Goal: Transaction & Acquisition: Purchase product/service

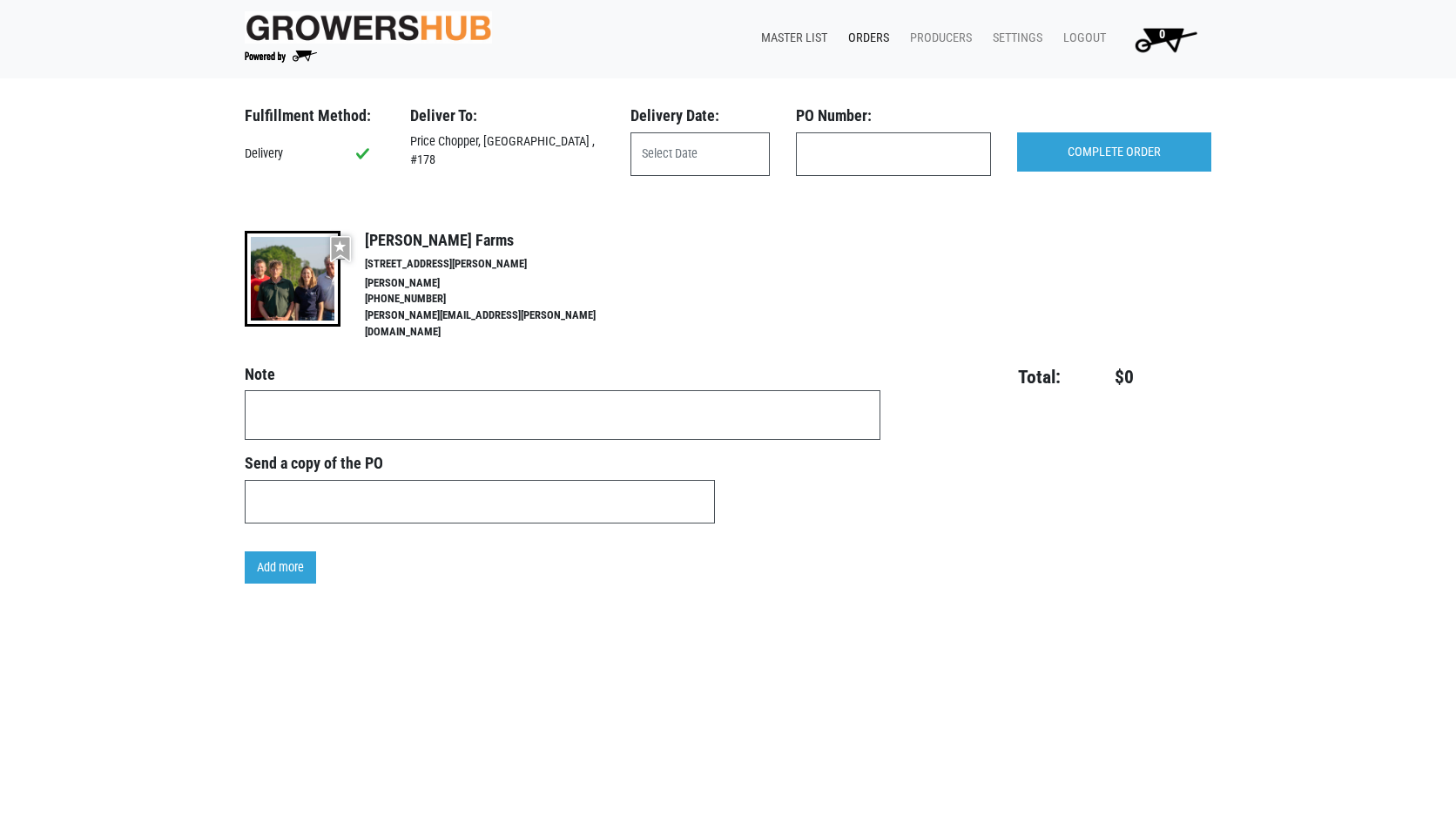
click at [803, 32] on link "Master List" at bounding box center [790, 38] width 87 height 33
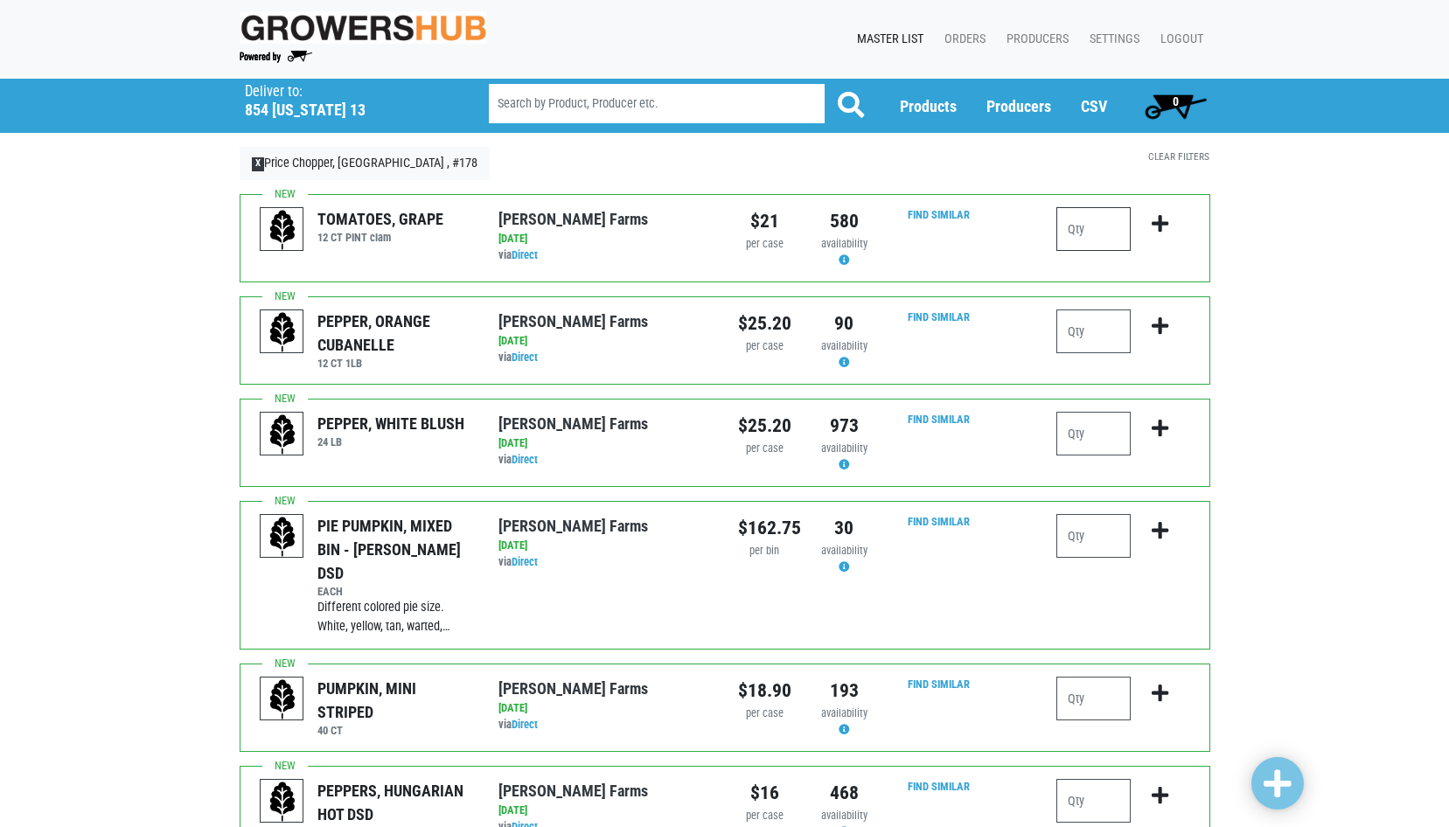
click at [1083, 233] on input "number" at bounding box center [1094, 229] width 74 height 44
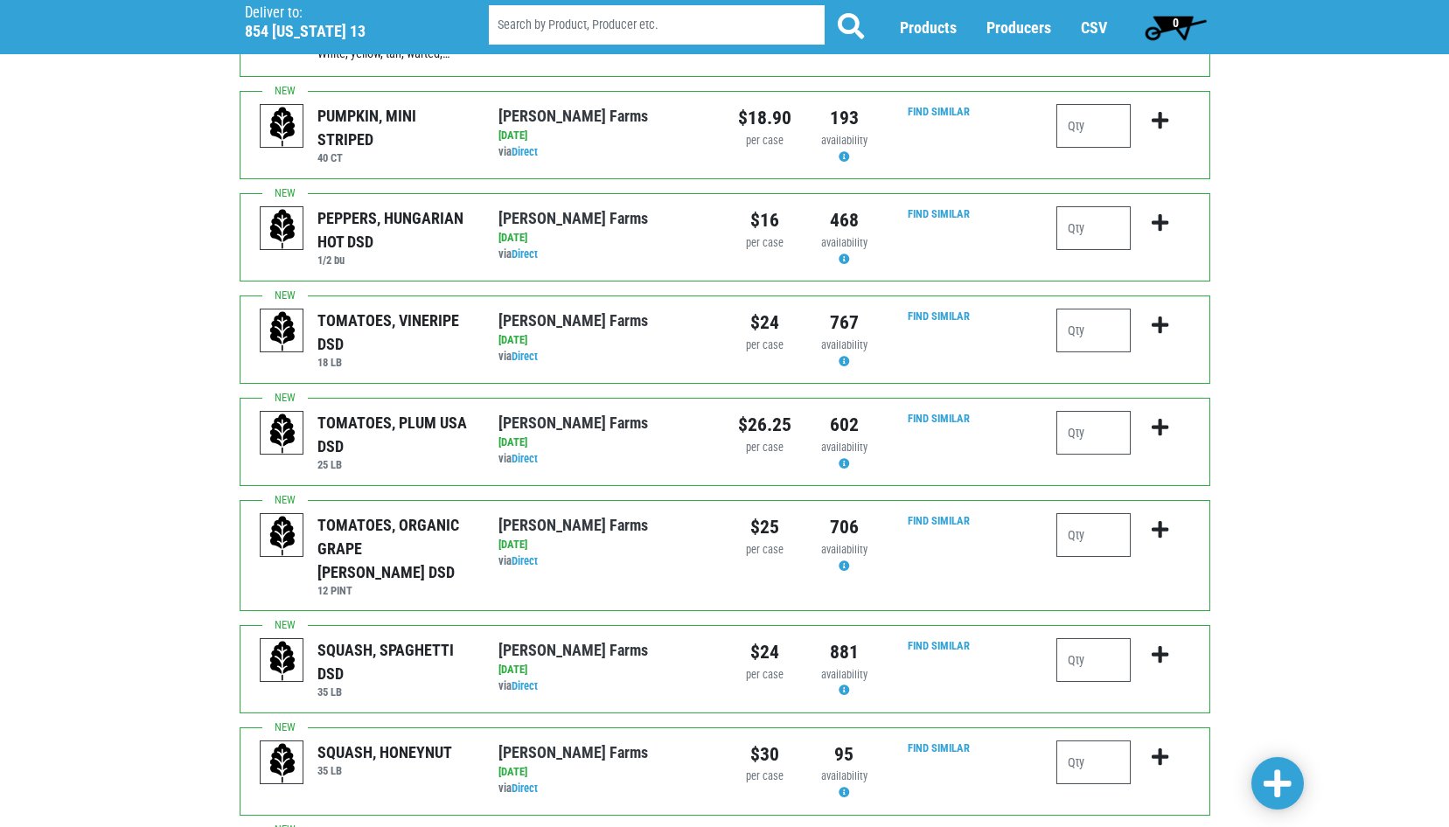
scroll to position [612, 0]
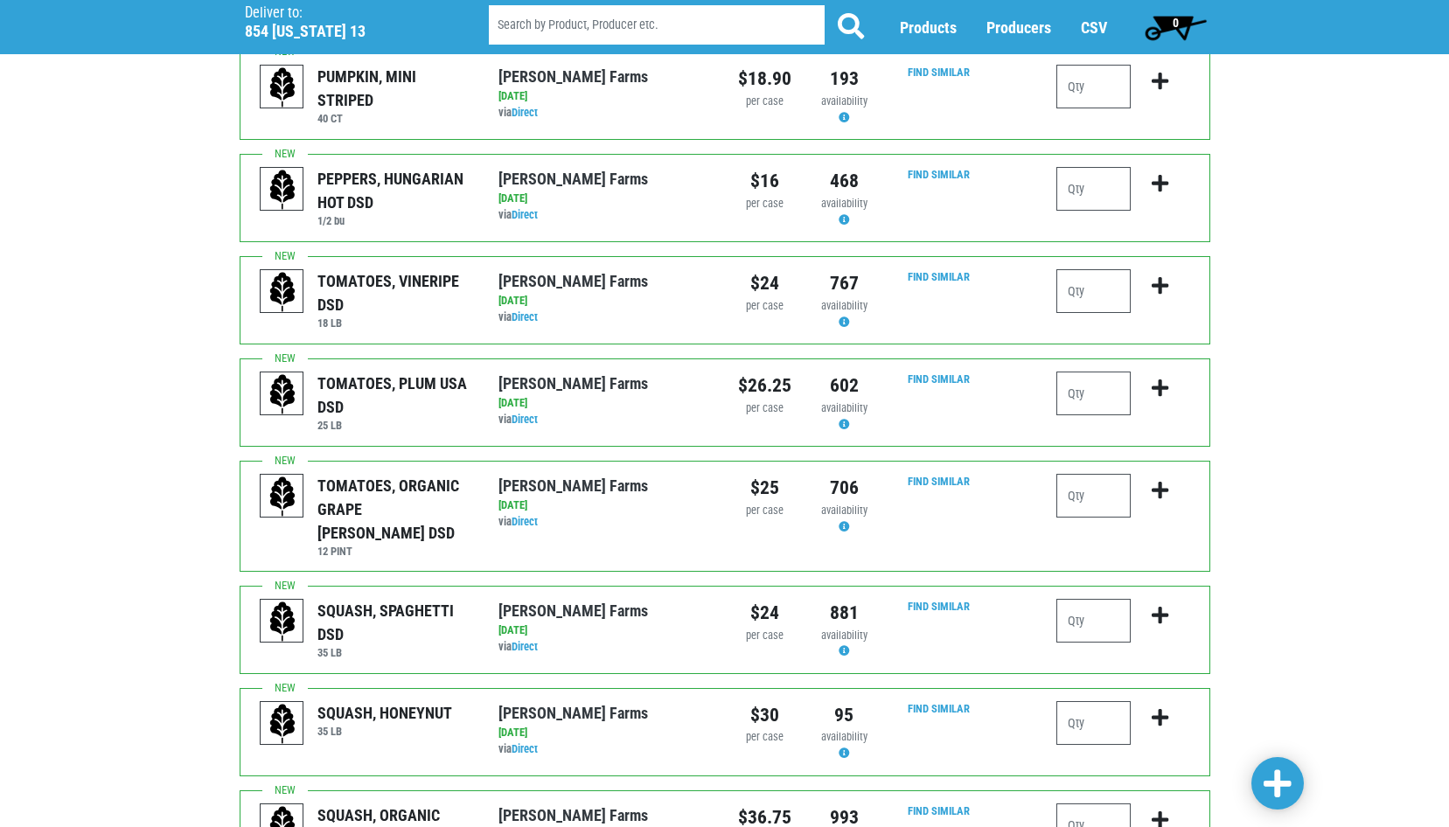
type input "1"
click at [1087, 478] on input "number" at bounding box center [1094, 496] width 74 height 44
type input "1"
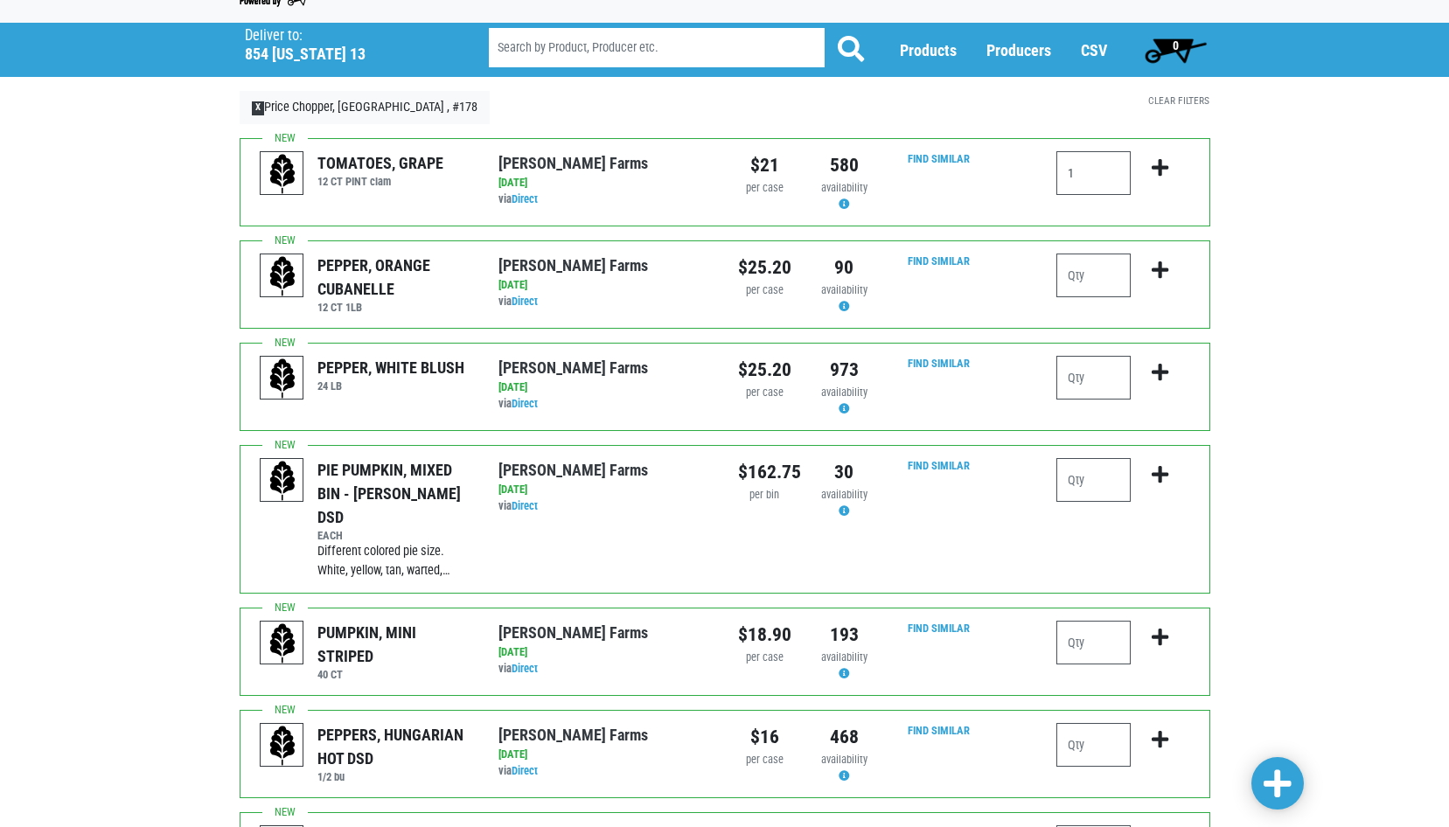
scroll to position [0, 0]
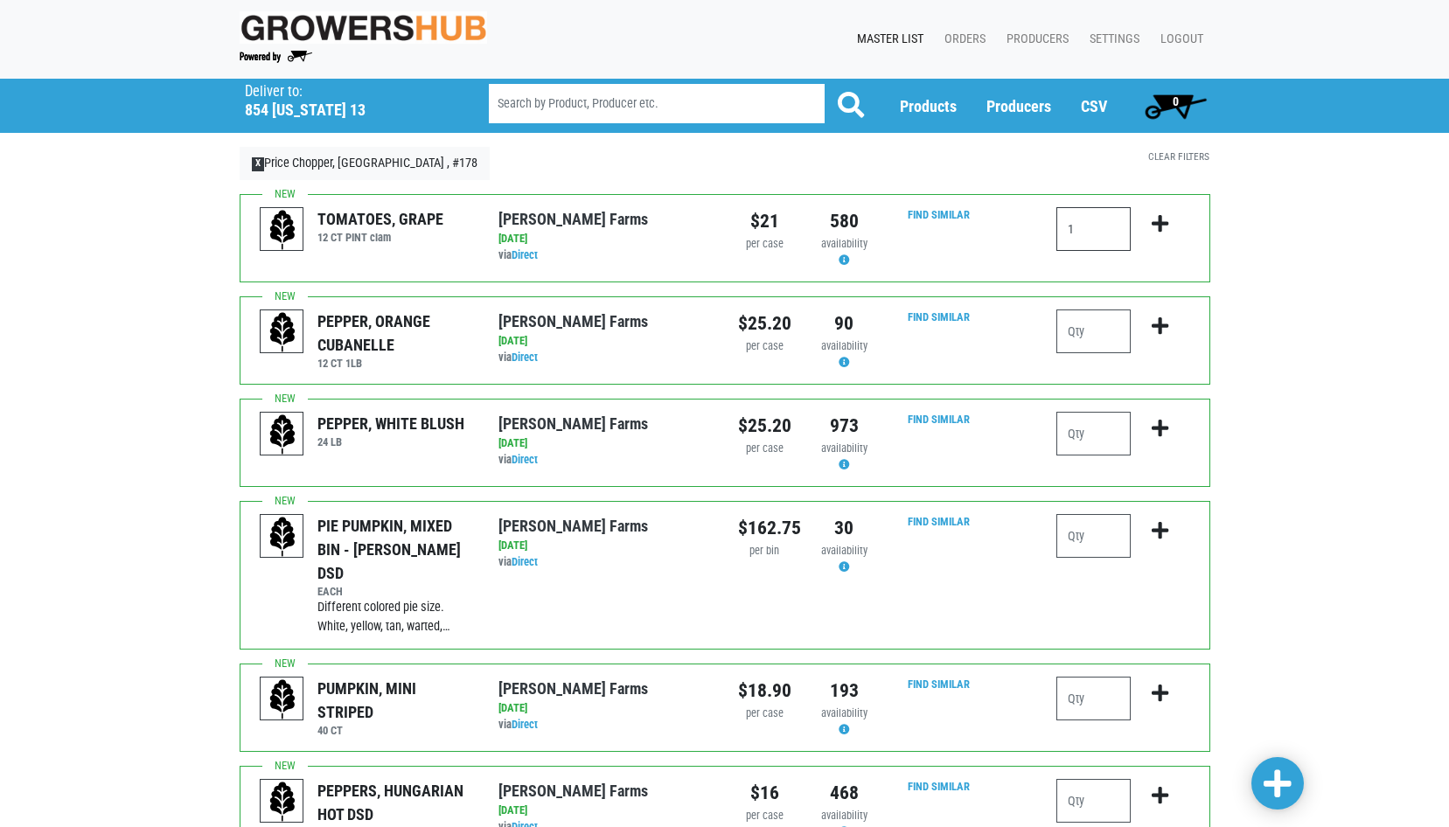
click at [1084, 235] on input "1" at bounding box center [1094, 229] width 74 height 44
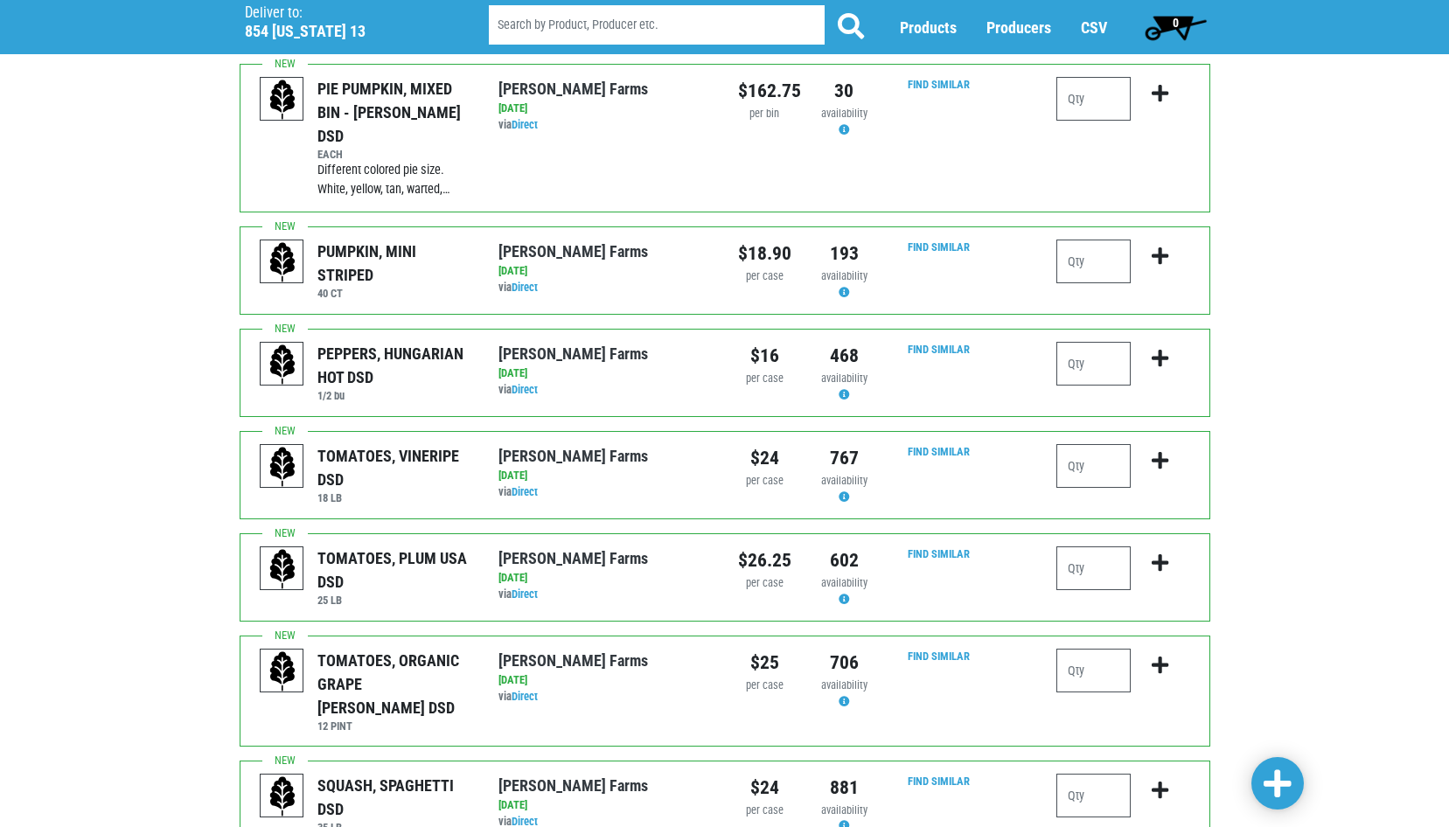
scroll to position [525, 0]
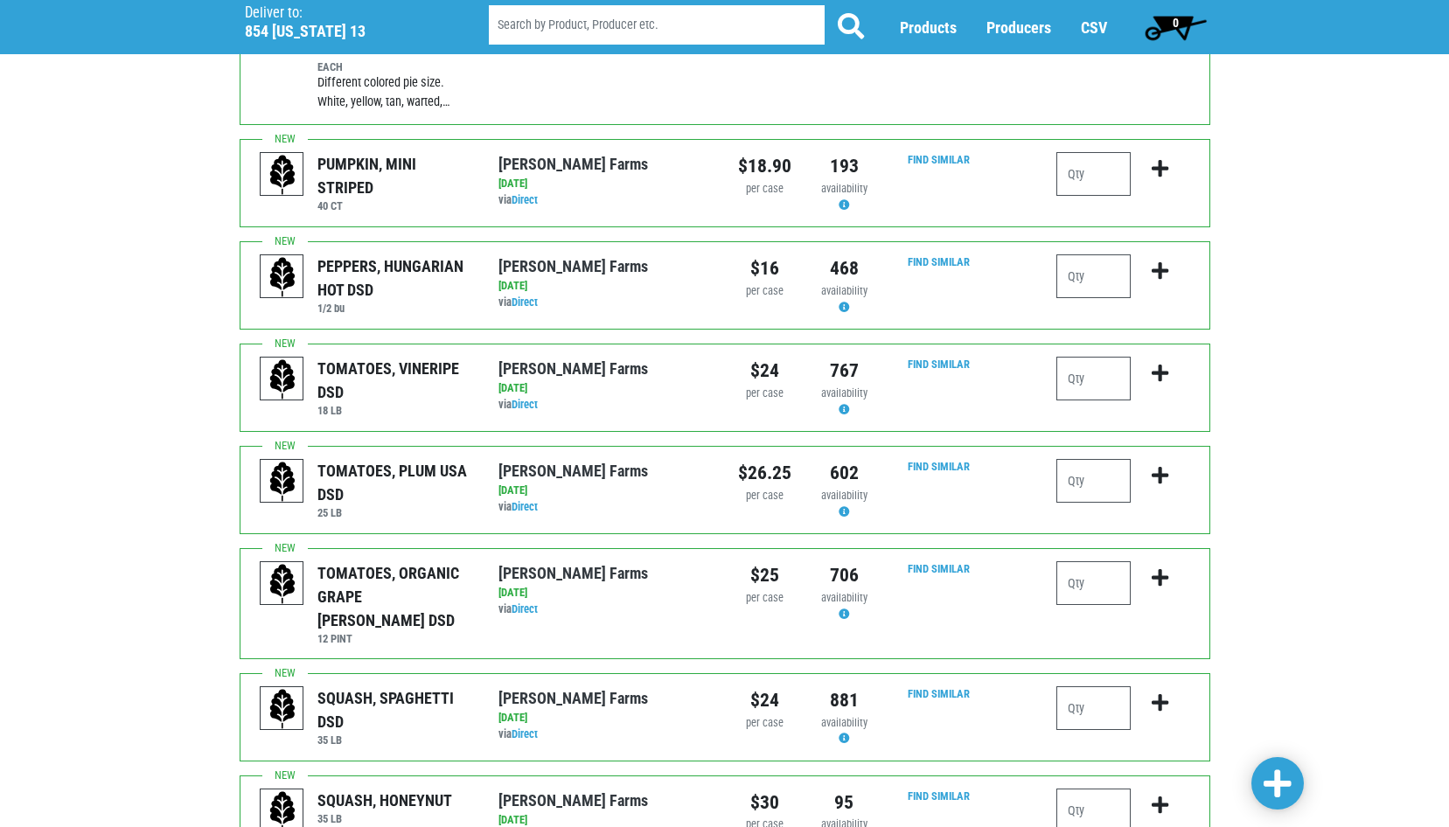
type input "2"
click at [1079, 562] on input "number" at bounding box center [1094, 584] width 74 height 44
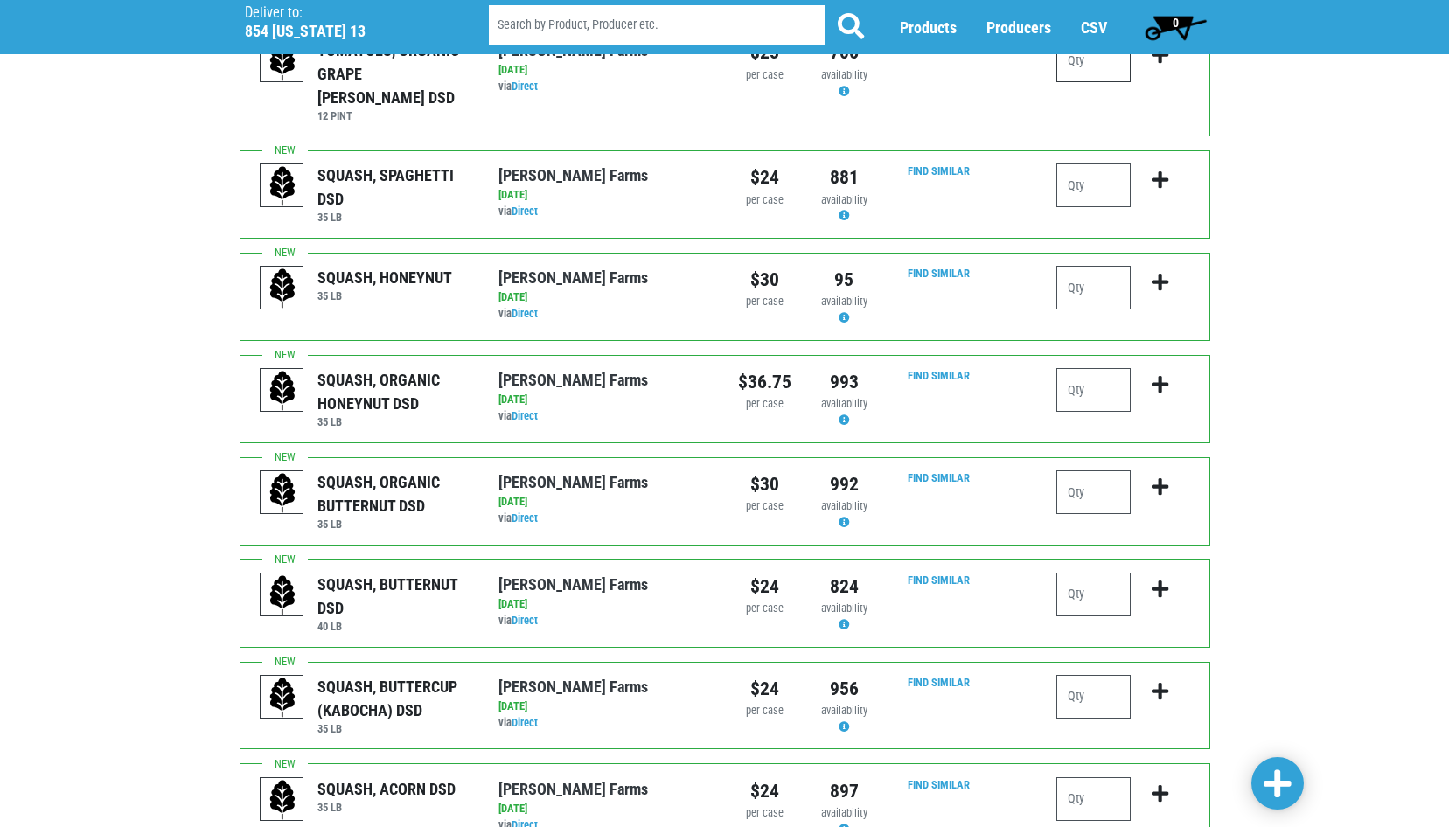
scroll to position [1050, 0]
click at [1097, 571] on input "number" at bounding box center [1094, 593] width 74 height 44
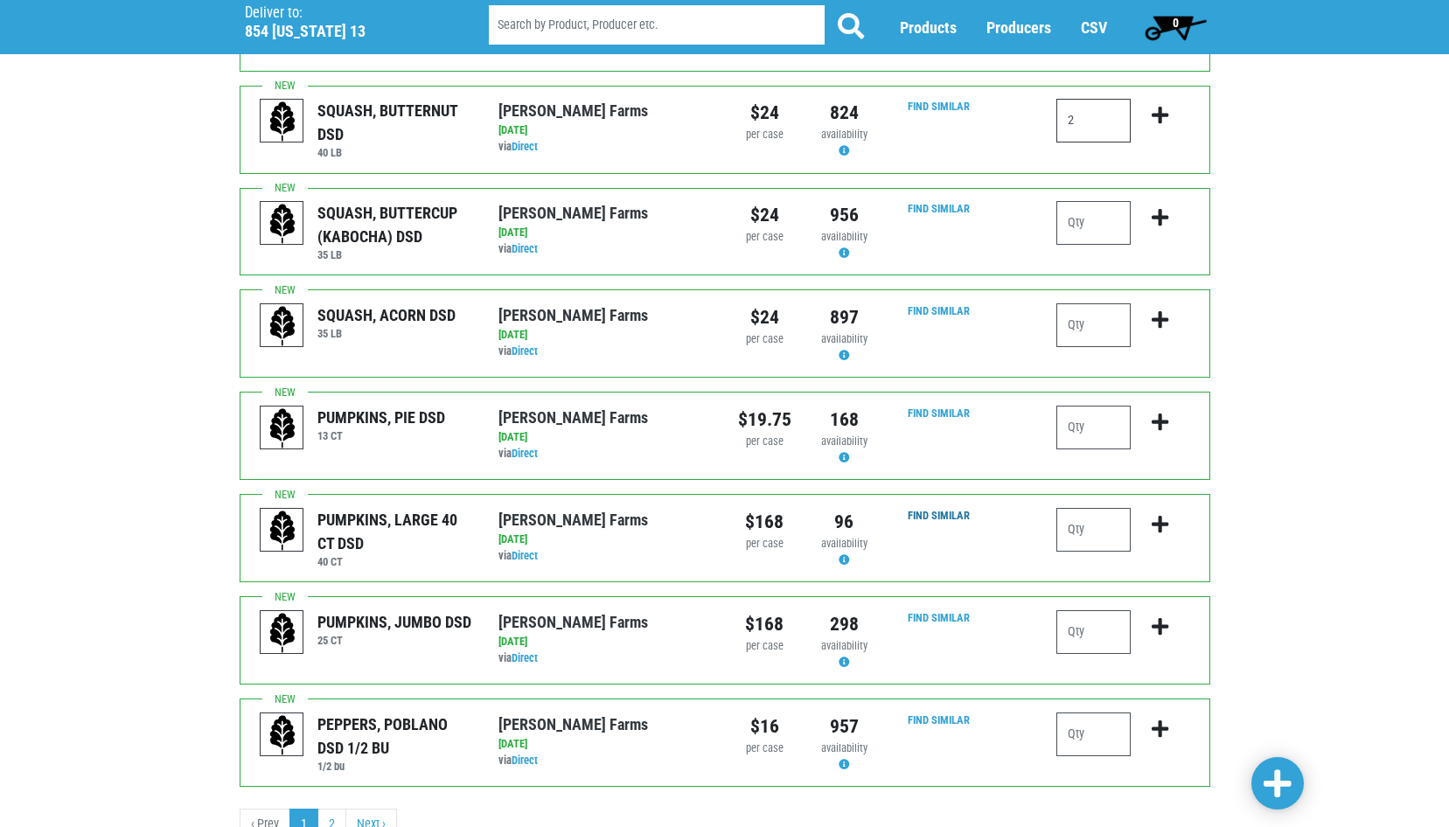
scroll to position [1546, 0]
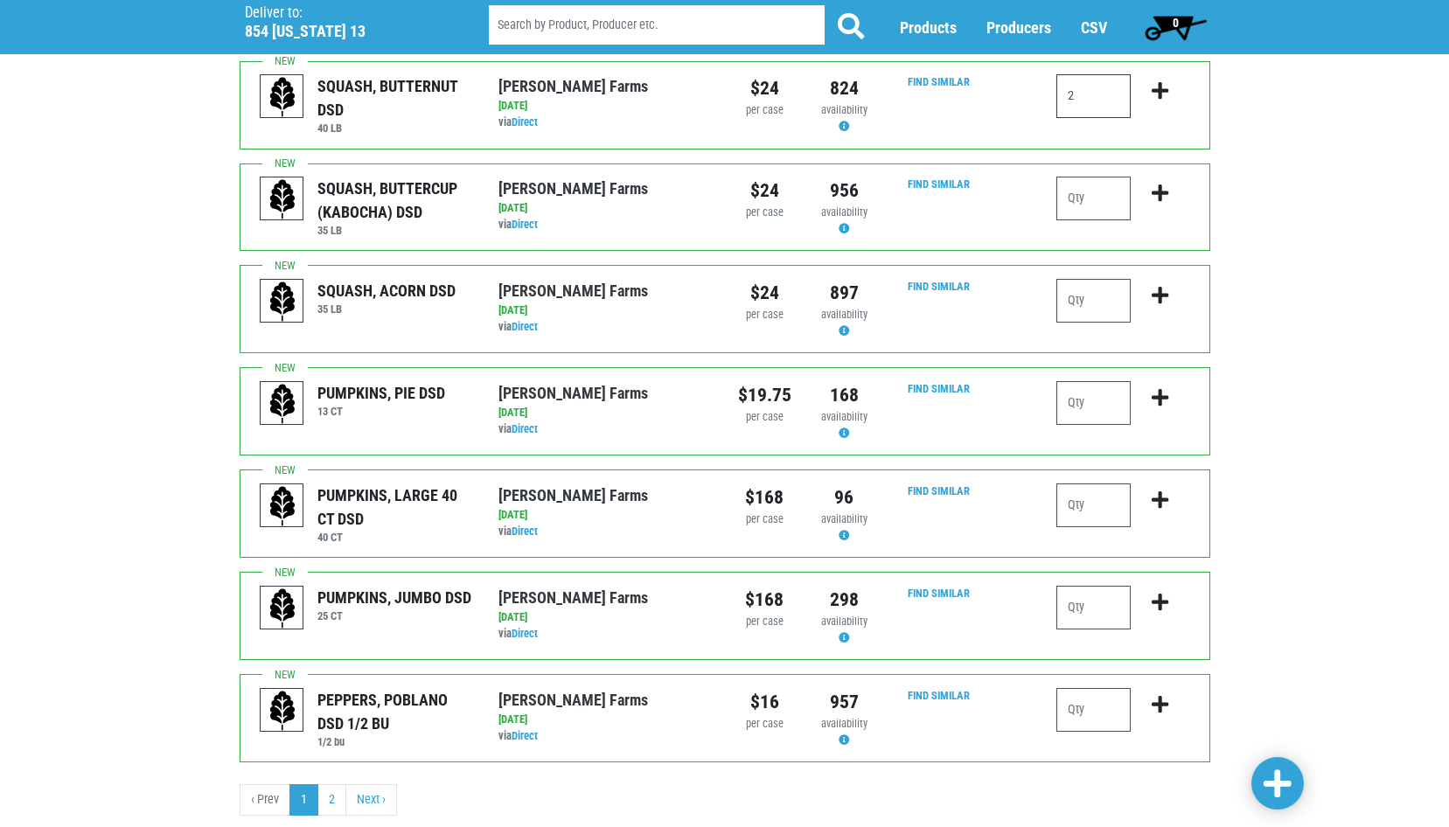
type input "2"
click at [1273, 782] on span at bounding box center [1278, 784] width 28 height 31
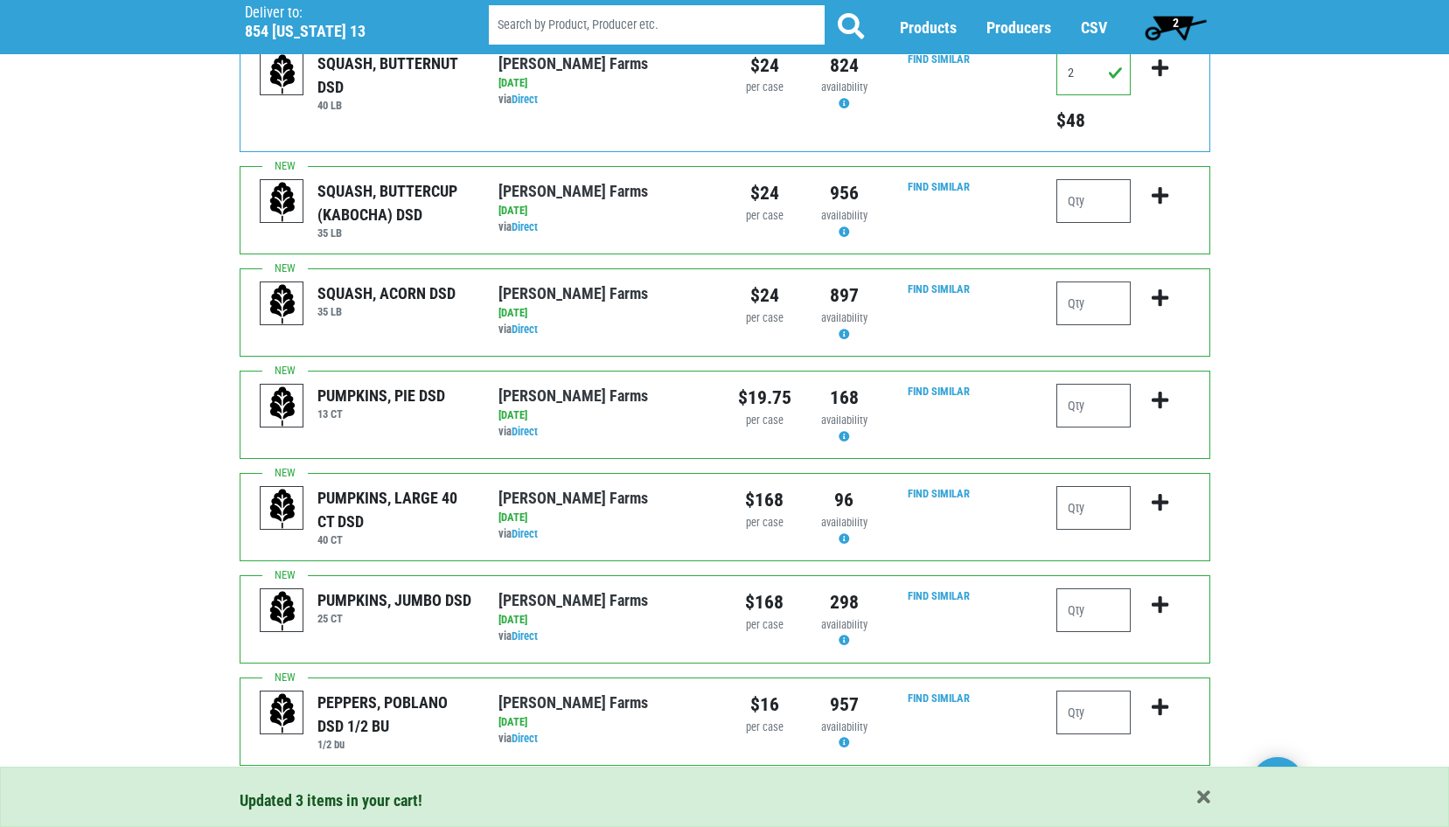
scroll to position [1599, 0]
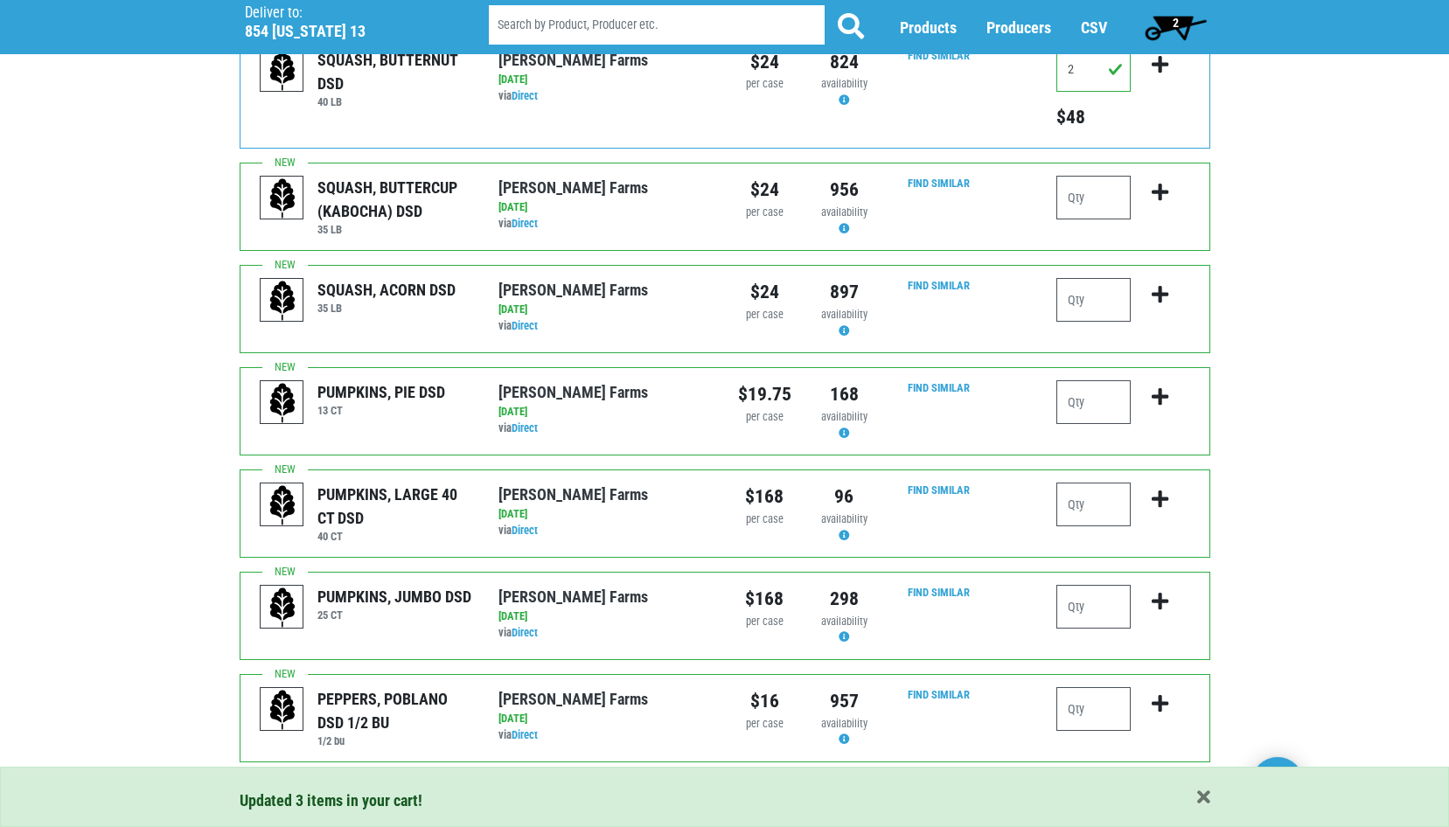
click at [331, 785] on link "2" at bounding box center [331, 800] width 29 height 31
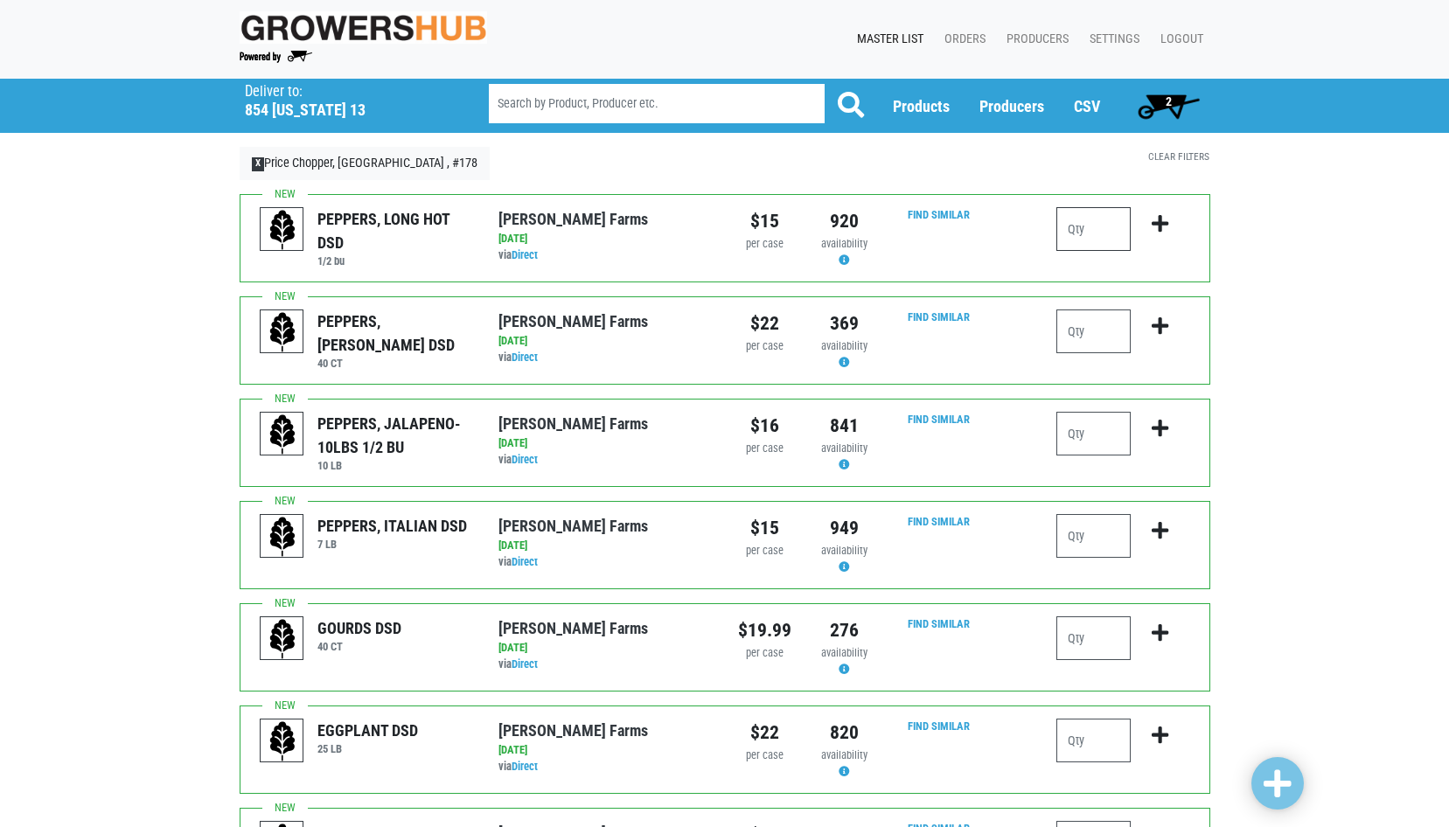
click at [1081, 234] on input "number" at bounding box center [1094, 229] width 74 height 44
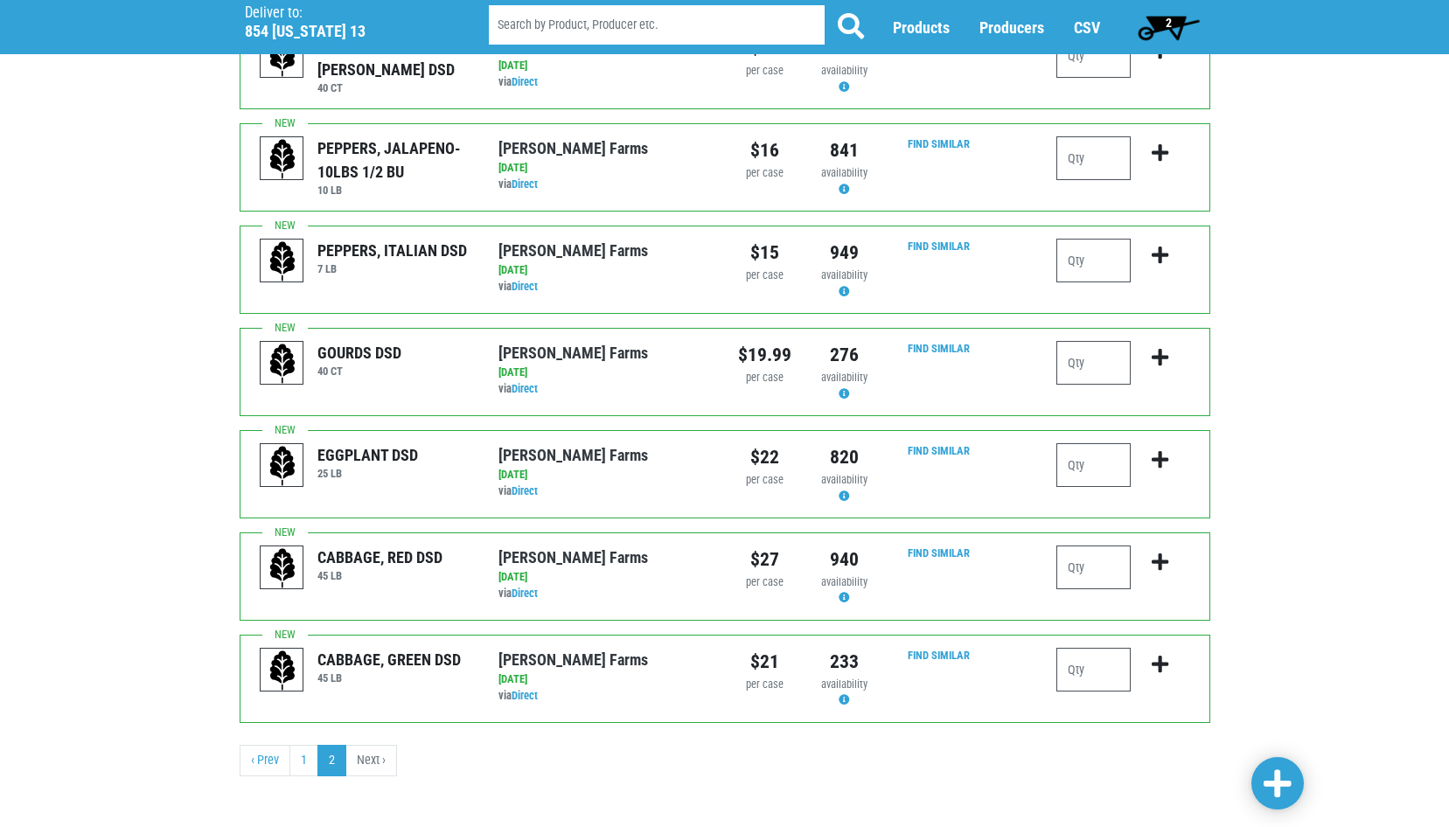
scroll to position [283, 0]
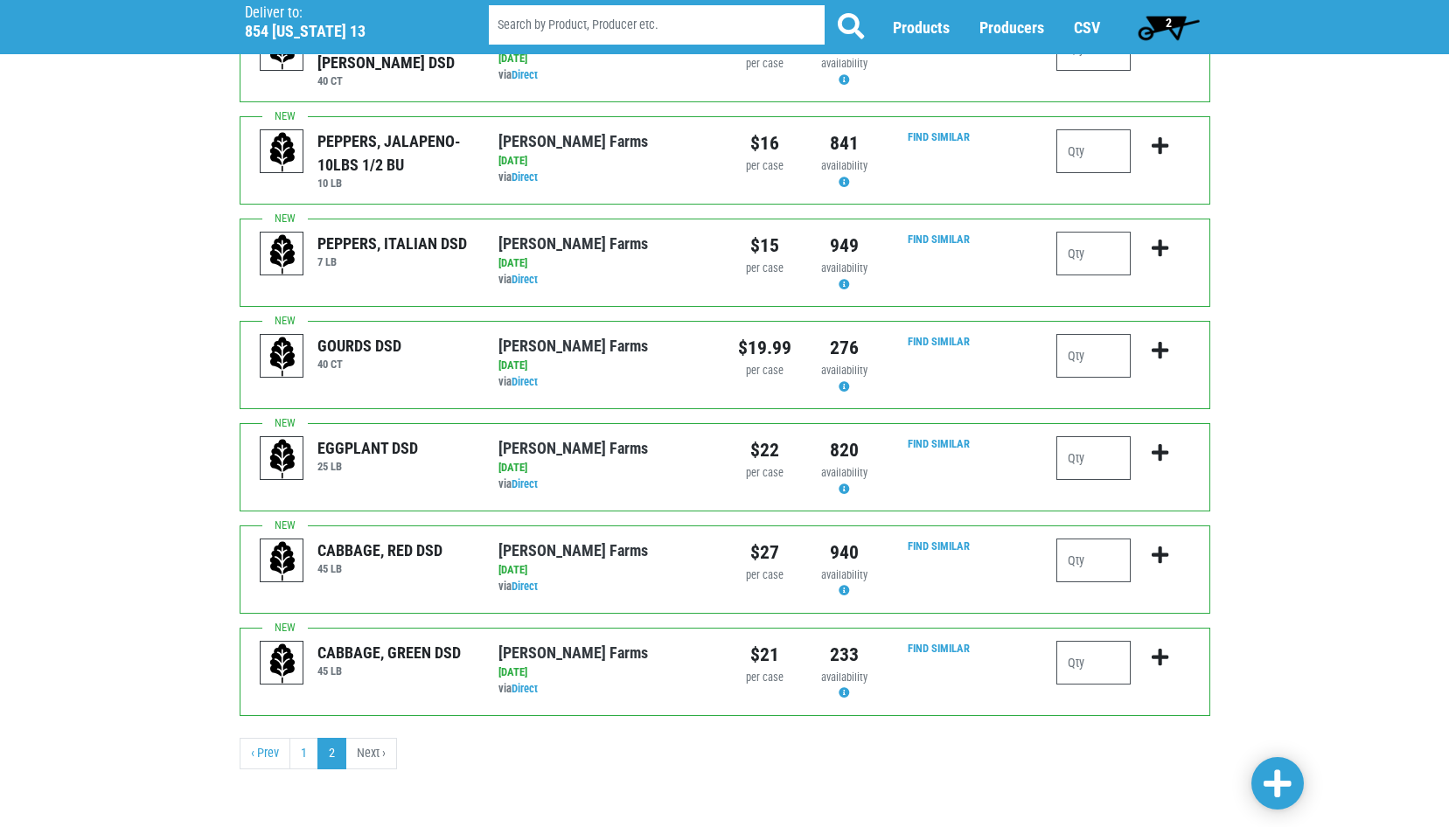
type input "1"
click at [1083, 561] on input "number" at bounding box center [1094, 561] width 74 height 44
type input "1"
click at [1072, 666] on input "number" at bounding box center [1094, 663] width 74 height 44
type input "1"
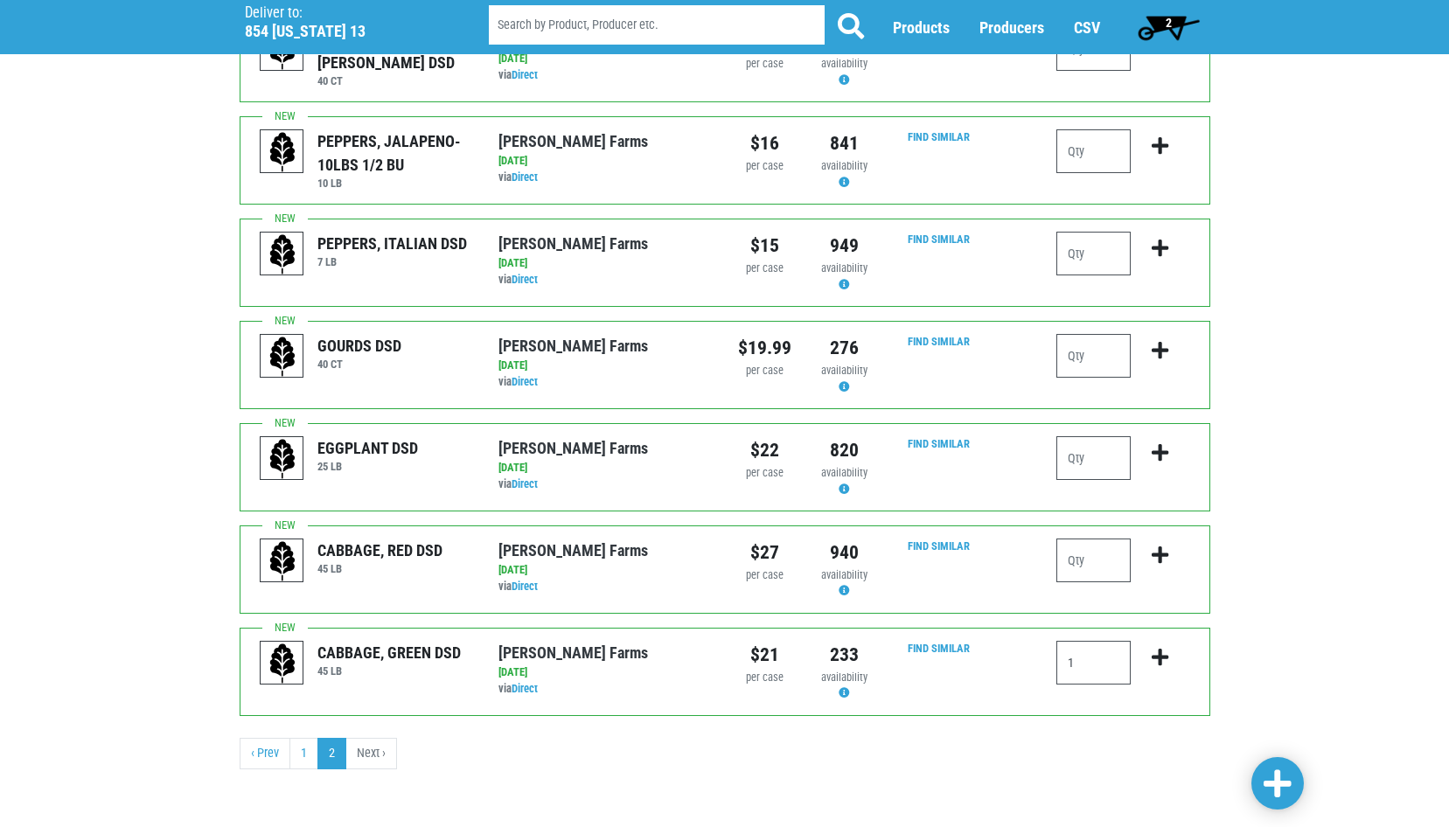
click at [1270, 781] on span at bounding box center [1278, 784] width 28 height 31
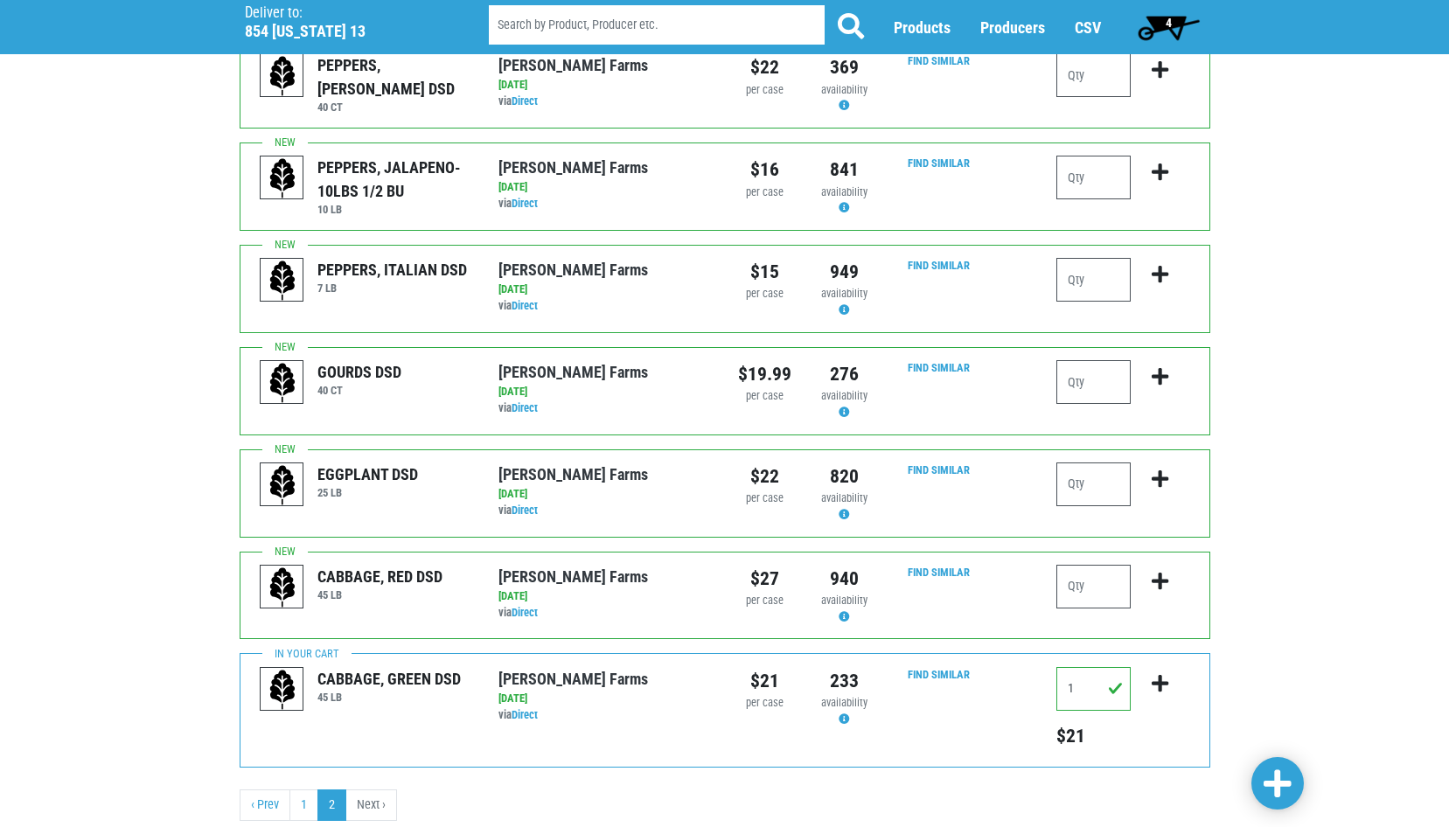
click at [1173, 24] on span "4" at bounding box center [1169, 27] width 78 height 35
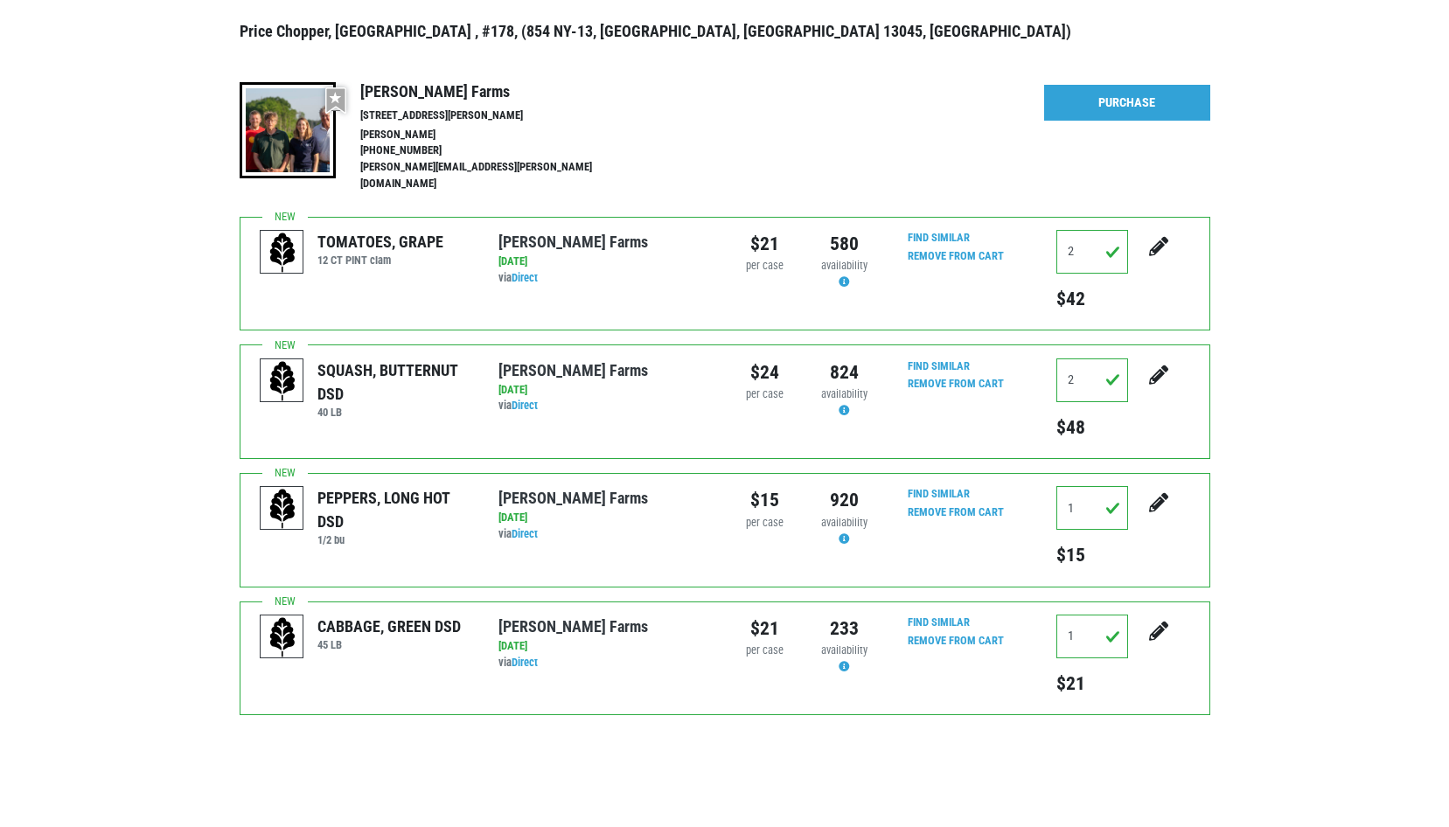
scroll to position [212, 0]
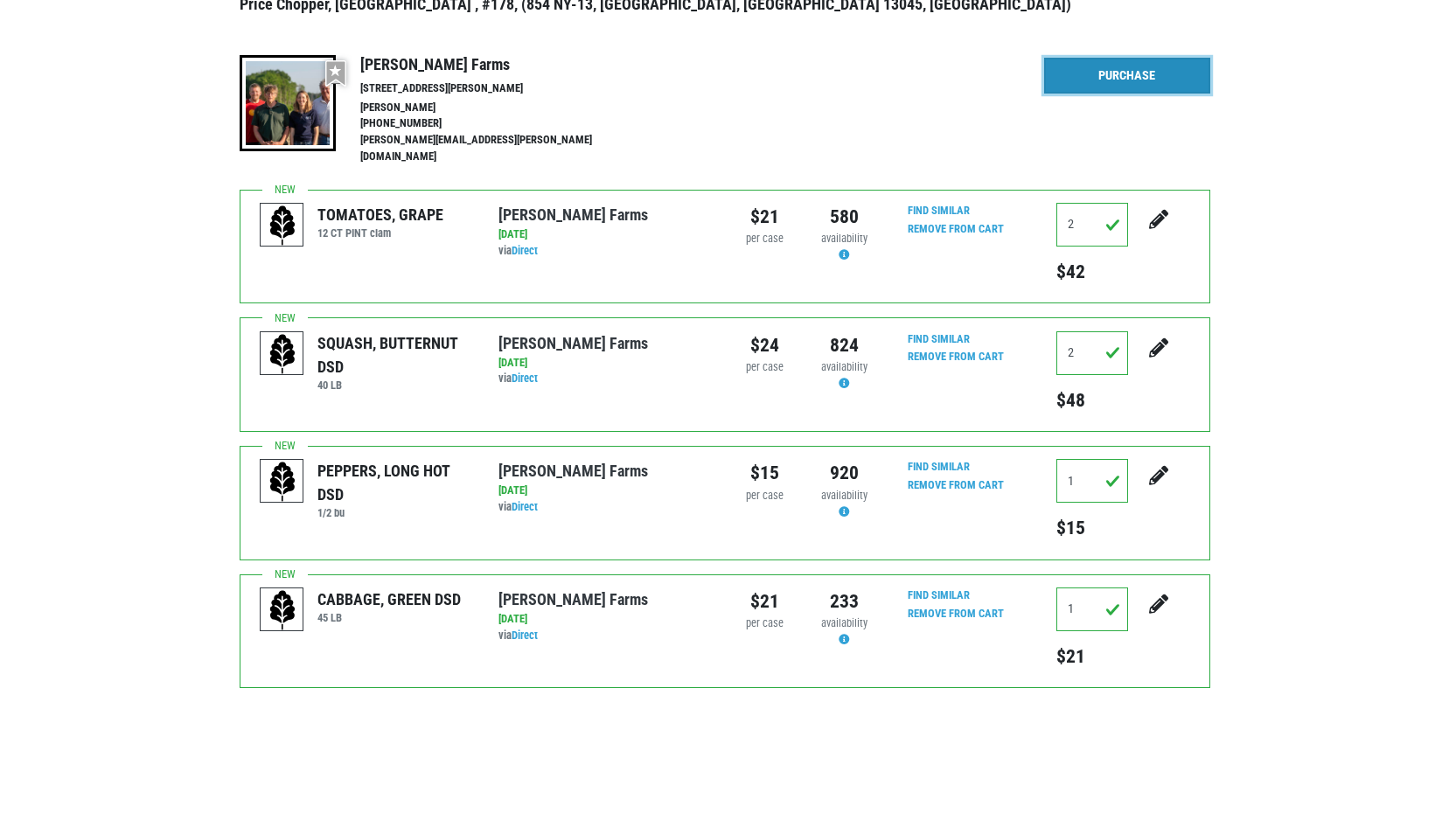
click at [1112, 76] on link "Purchase" at bounding box center [1127, 76] width 166 height 37
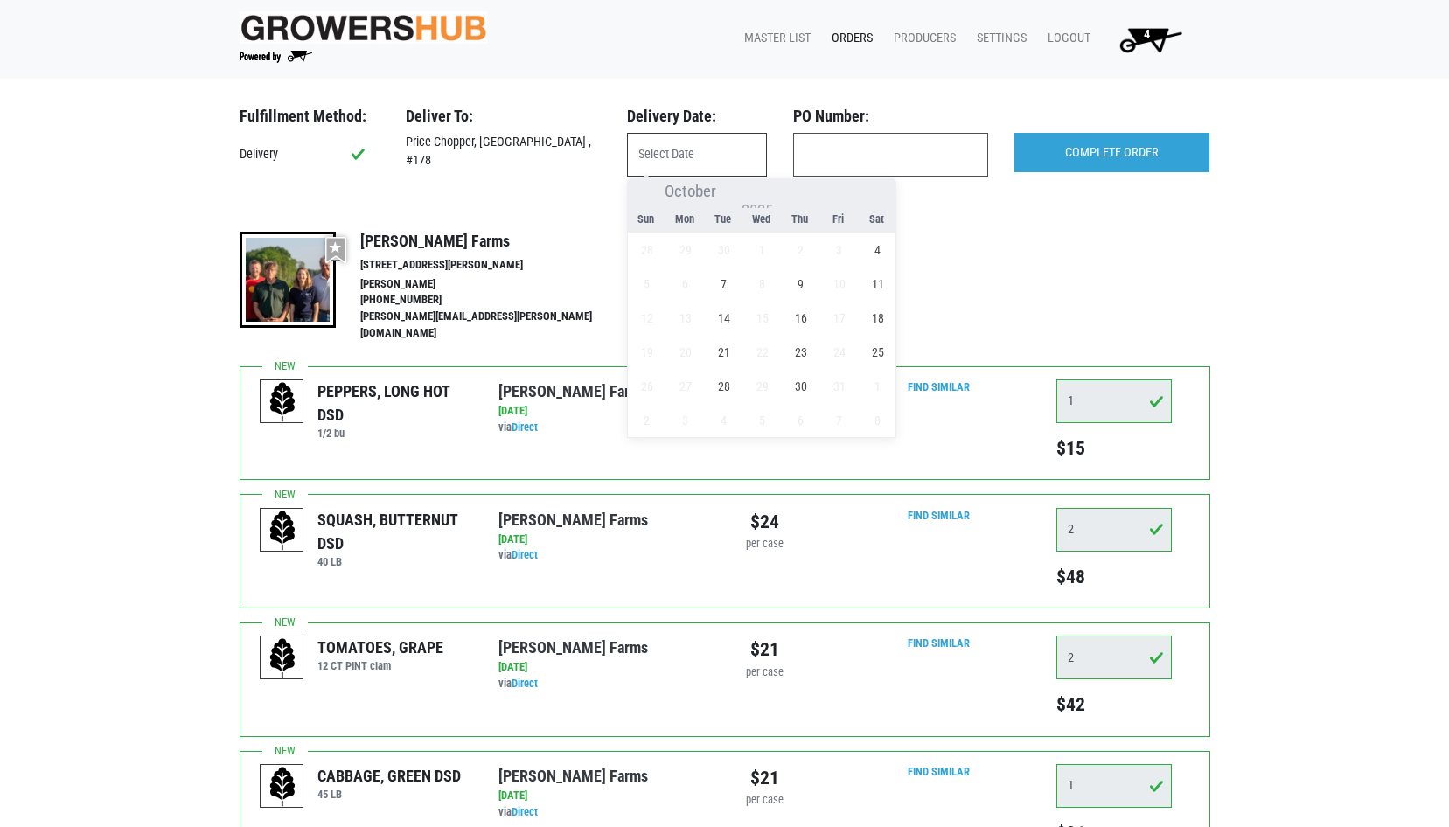
click at [710, 159] on input "text" at bounding box center [697, 155] width 140 height 44
click at [882, 248] on span "4" at bounding box center [878, 250] width 34 height 34
type input "2025-10-04"
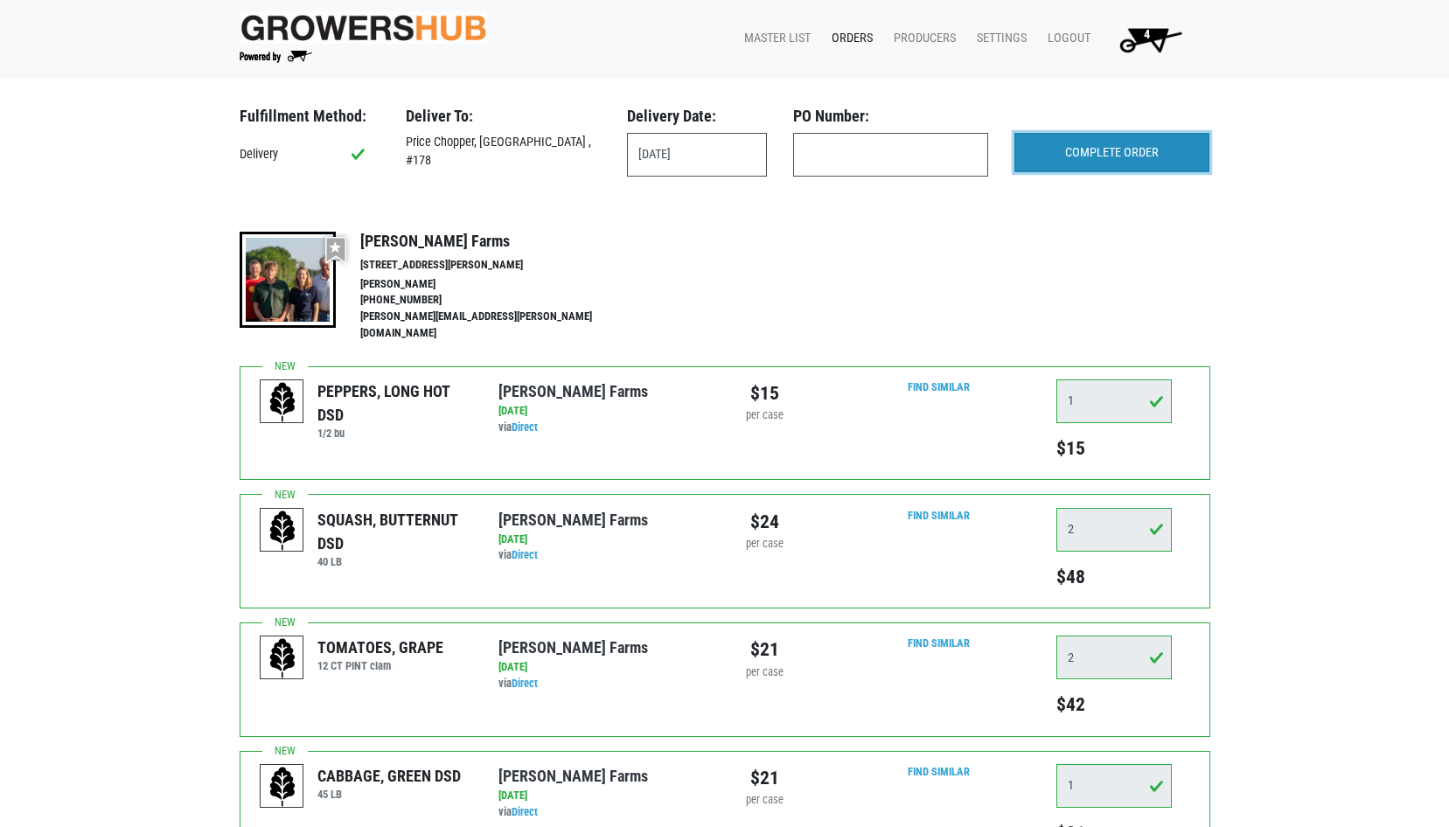
click at [1145, 155] on input "COMPLETE ORDER" at bounding box center [1112, 153] width 195 height 40
